Goal: Transaction & Acquisition: Purchase product/service

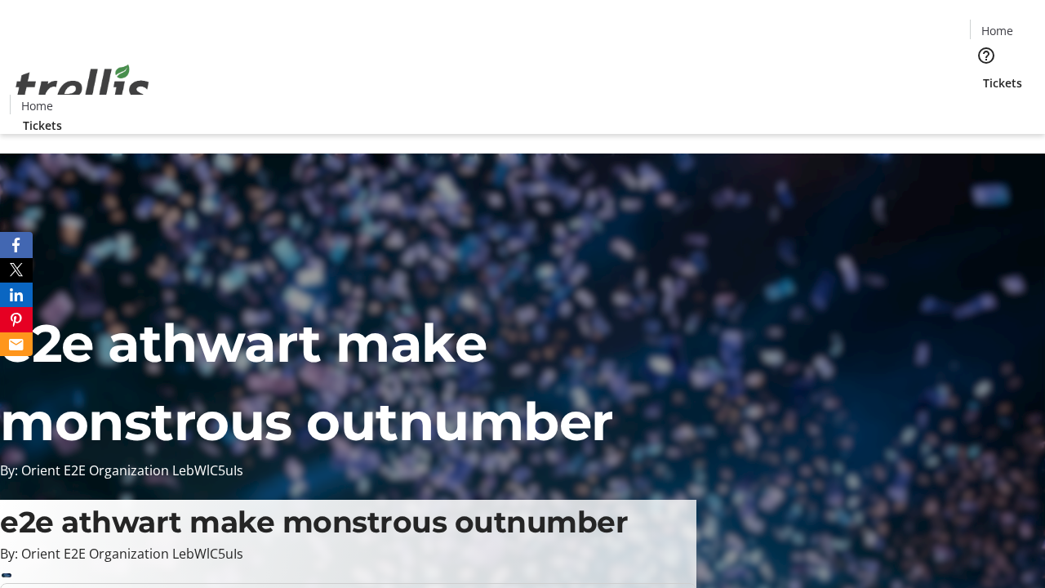
click at [998, 24] on span "Sign Up" at bounding box center [1004, 23] width 47 height 20
type input "[EMAIL_ADDRESS][DOMAIN_NAME]"
type input "Ebba"
type input "[PERSON_NAME]"
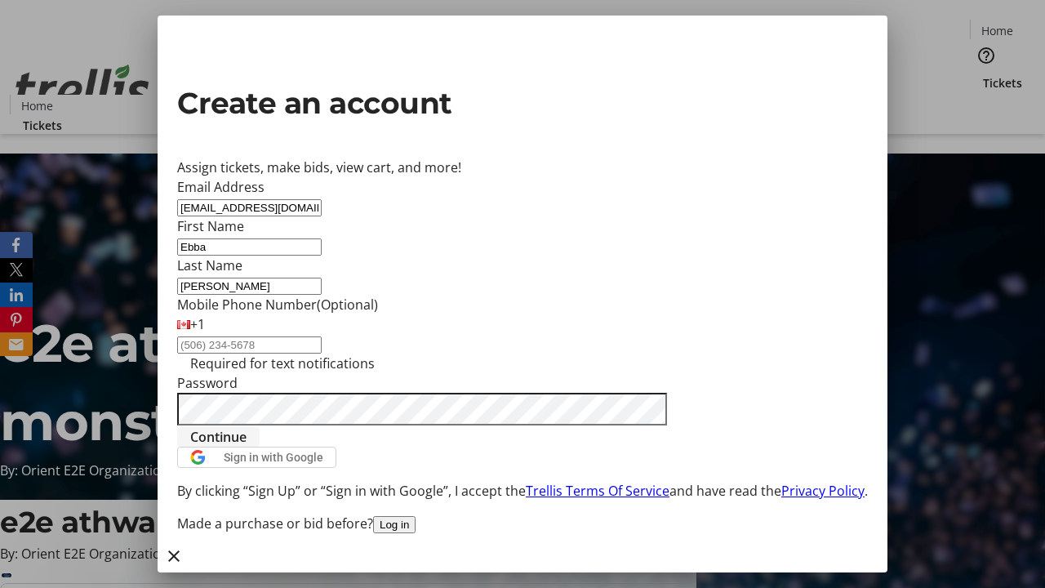
click at [246, 446] on span "Continue" at bounding box center [218, 437] width 56 height 20
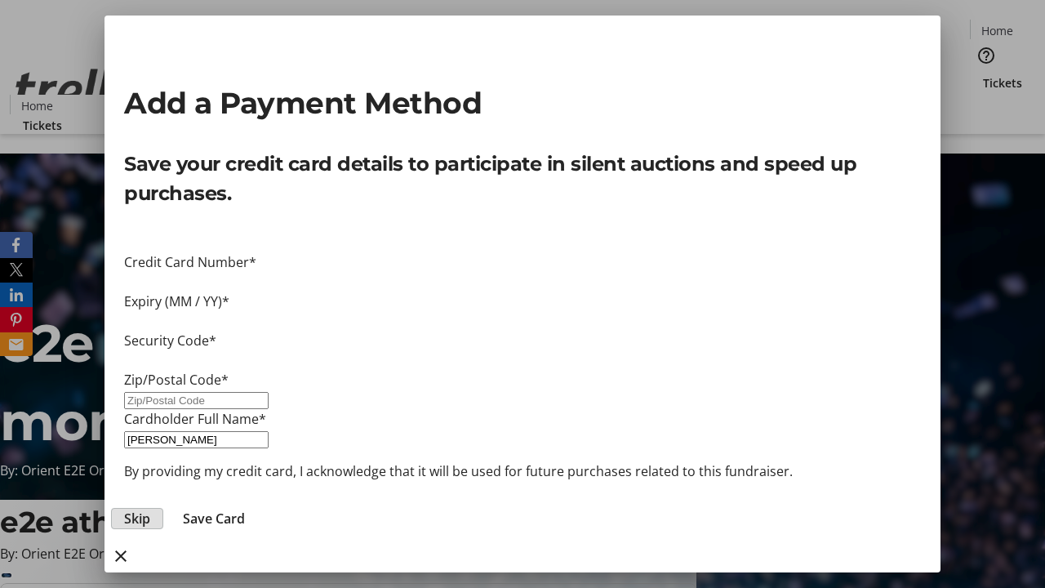
click at [150, 508] on span "Skip" at bounding box center [137, 518] width 26 height 20
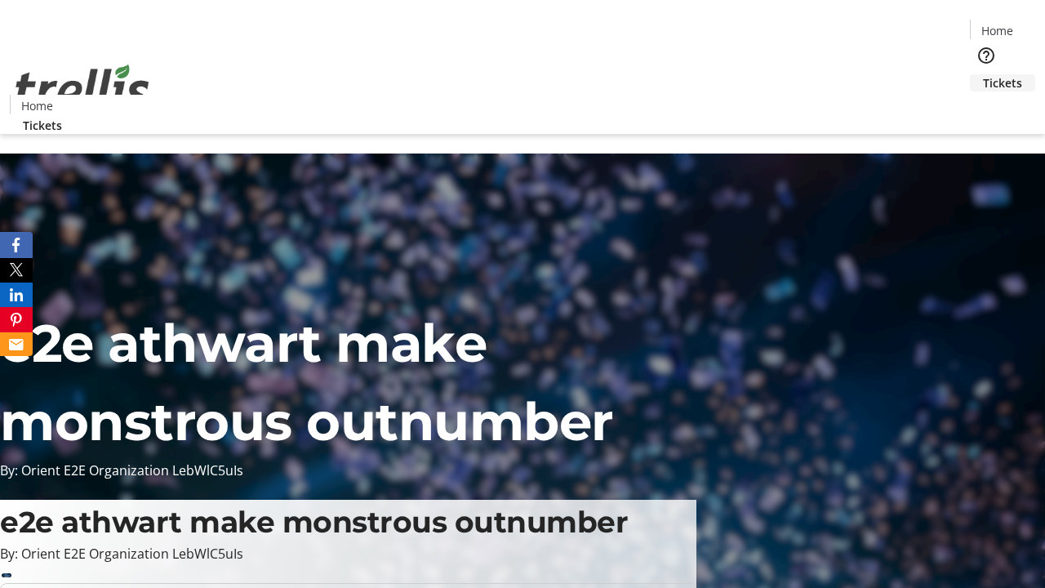
click at [983, 74] on span "Tickets" at bounding box center [1002, 82] width 39 height 17
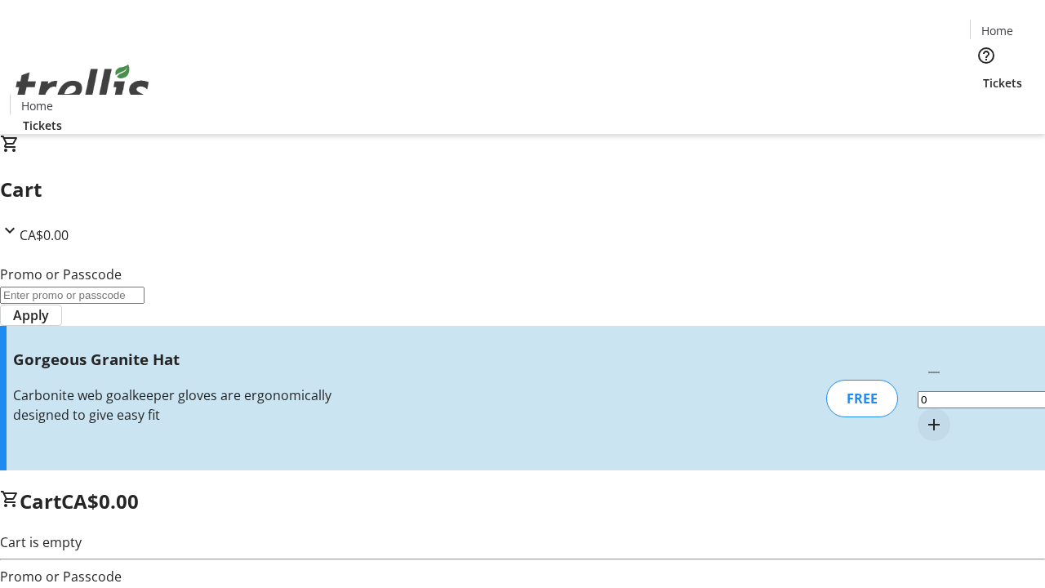
click at [924, 415] on mat-icon "Increment by one" at bounding box center [934, 425] width 20 height 20
type input "1"
